Goal: Task Accomplishment & Management: Manage account settings

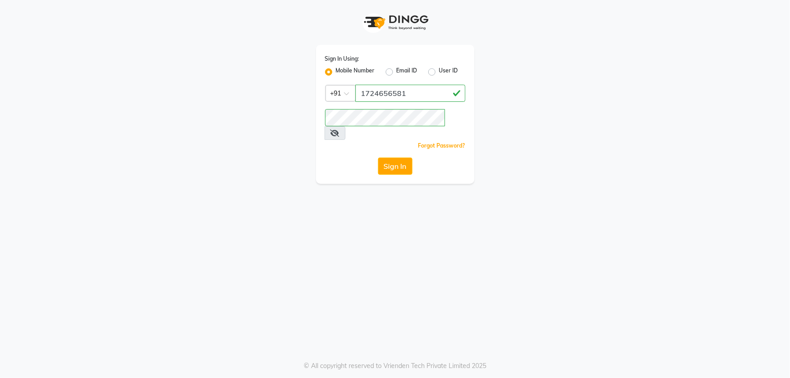
click at [402, 158] on button "Sign In" at bounding box center [395, 166] width 34 height 17
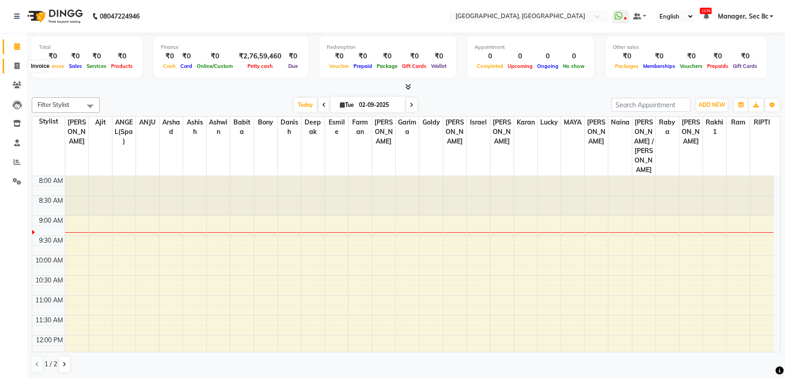
click at [18, 63] on icon at bounding box center [16, 66] width 5 height 7
select select "4281"
select select "service"
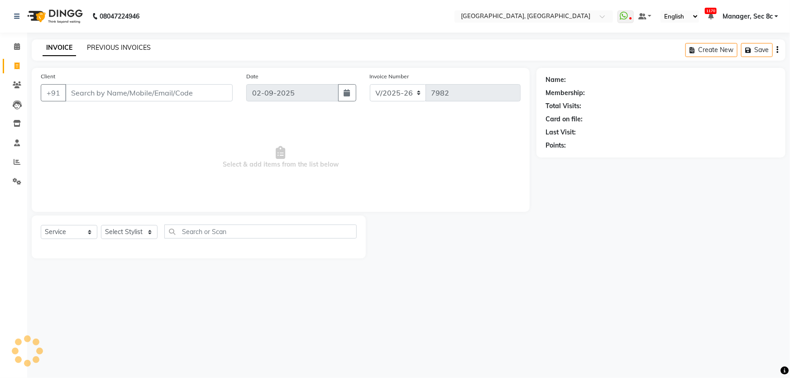
click at [141, 45] on link "PREVIOUS INVOICES" at bounding box center [119, 47] width 64 height 8
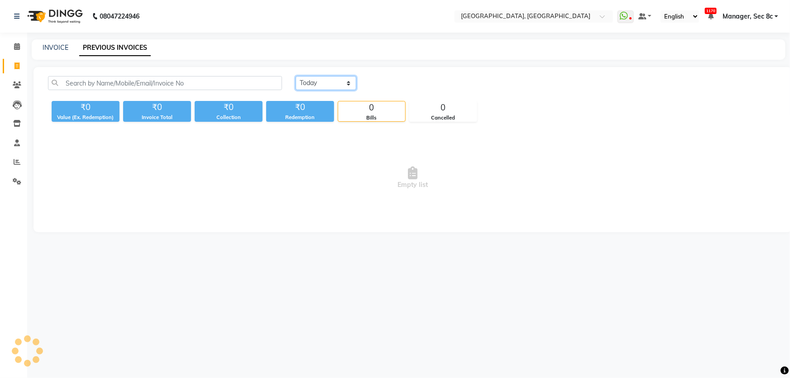
click at [307, 86] on select "Today Yesterday Custom Range" at bounding box center [326, 83] width 61 height 14
select select "range"
click at [296, 76] on select "Today Yesterday Custom Range" at bounding box center [326, 83] width 61 height 14
click at [415, 81] on input "02-09-2025" at bounding box center [399, 83] width 63 height 13
select select "9"
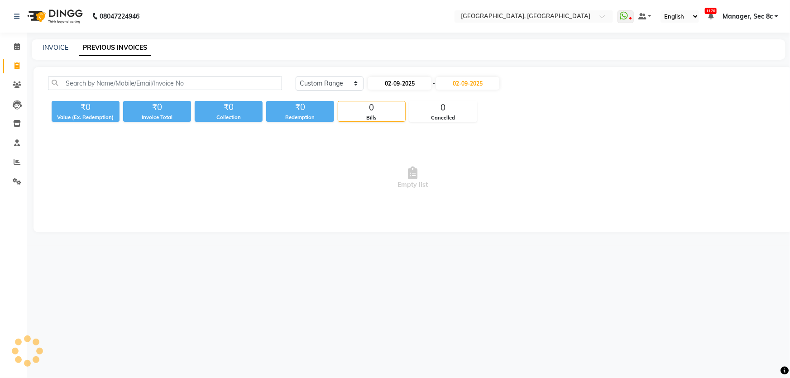
select select "2025"
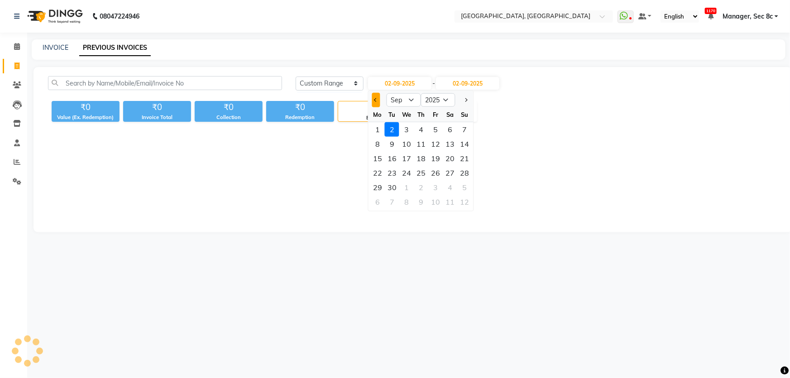
click at [378, 96] on button "Previous month" at bounding box center [376, 100] width 8 height 14
select select "8"
click at [424, 131] on div "31" at bounding box center [421, 129] width 14 height 14
type input "31-07-2025"
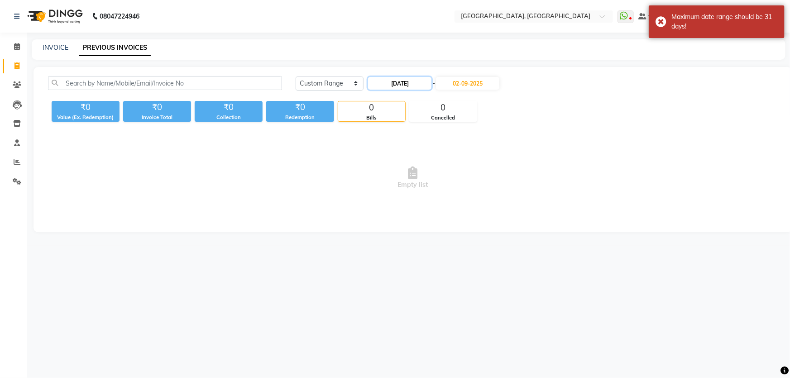
click at [371, 78] on input "31-07-2025" at bounding box center [399, 83] width 63 height 13
select select "7"
select select "2025"
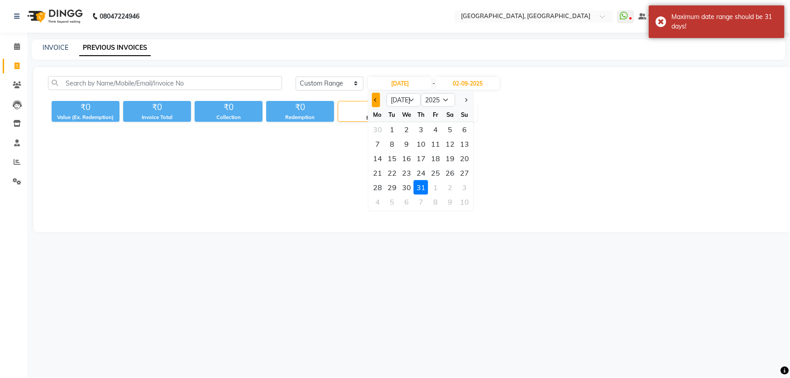
click at [375, 96] on button "Previous month" at bounding box center [376, 100] width 8 height 14
select select "6"
click at [459, 128] on div "1" at bounding box center [465, 129] width 14 height 14
type input "01-06-2025"
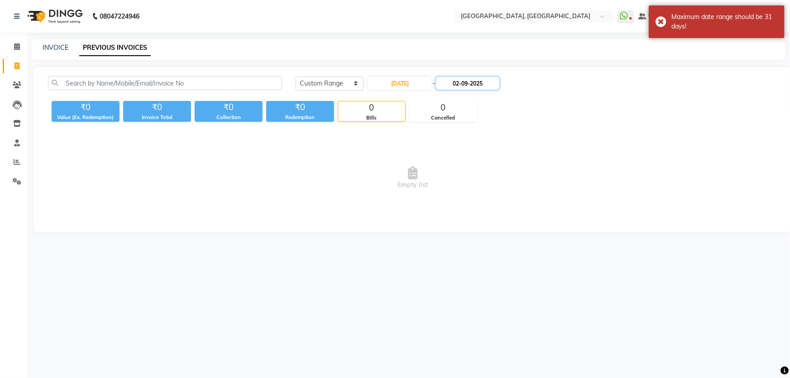
click at [465, 82] on input "02-09-2025" at bounding box center [467, 83] width 63 height 13
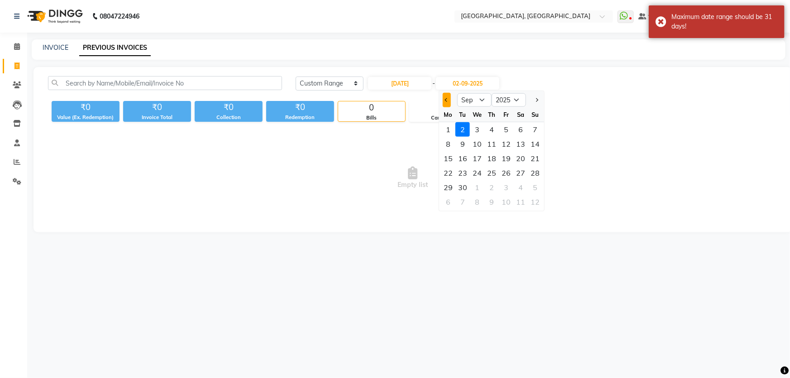
click at [443, 96] on button "Previous month" at bounding box center [447, 100] width 8 height 14
select select "8"
click at [528, 186] on div "31" at bounding box center [535, 187] width 14 height 14
type input "31-08-2025"
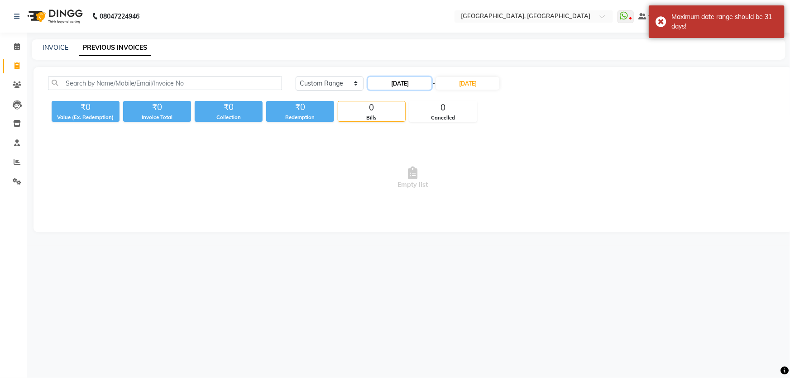
click at [418, 80] on input "01-06-2025" at bounding box center [399, 83] width 63 height 13
select select "6"
select select "2025"
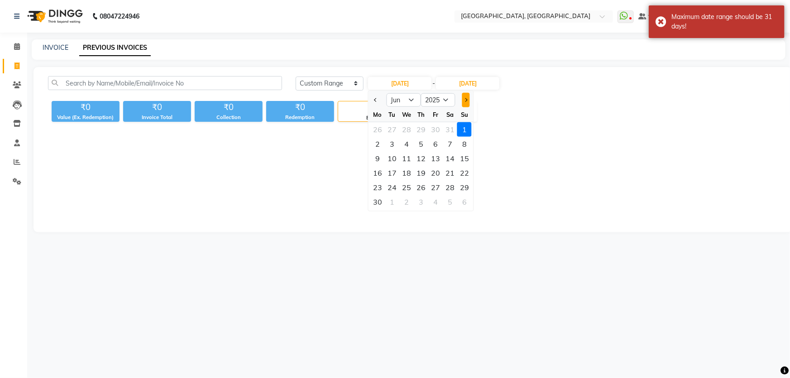
click at [466, 101] on span "Next month" at bounding box center [466, 100] width 4 height 4
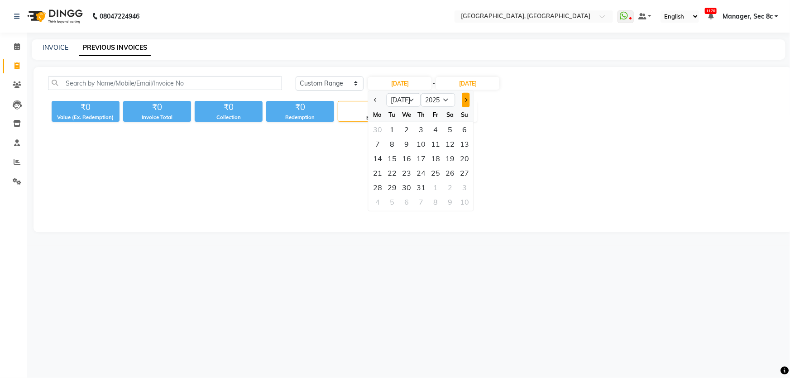
click at [466, 101] on span "Next month" at bounding box center [466, 100] width 4 height 4
select select "8"
click at [434, 128] on div "1" at bounding box center [436, 129] width 14 height 14
type input "01-08-2025"
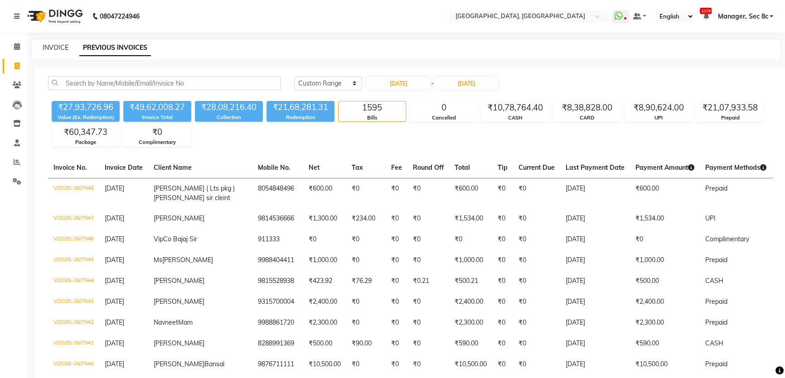
click at [738, 19] on span "Manager, Sec 8c" at bounding box center [742, 17] width 50 height 10
click at [732, 55] on link "Sign out" at bounding box center [726, 62] width 83 height 14
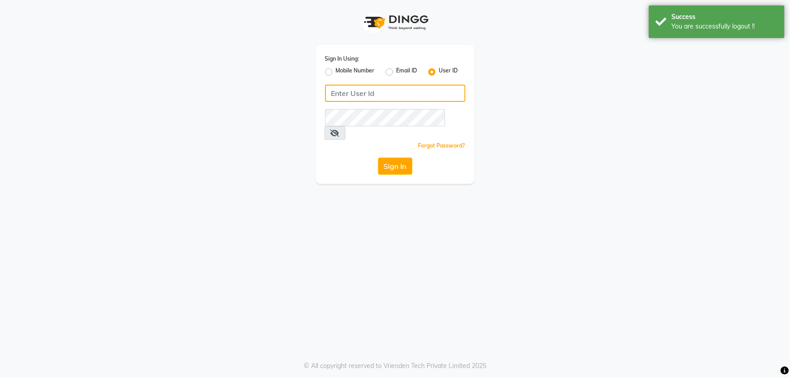
type input "1724656581"
click at [336, 73] on label "Mobile Number" at bounding box center [355, 72] width 39 height 11
click at [336, 72] on input "Mobile Number" at bounding box center [339, 70] width 6 height 6
radio input "true"
radio input "false"
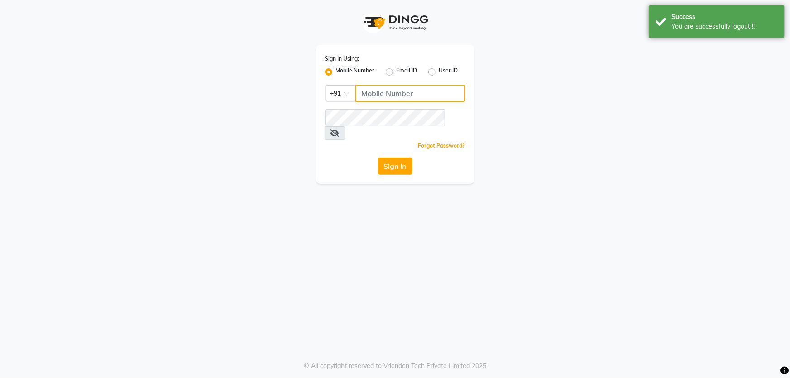
click at [389, 90] on input "Username" at bounding box center [411, 93] width 110 height 17
type input "6239163922"
click at [394, 158] on button "Sign In" at bounding box center [395, 166] width 34 height 17
